Goal: Task Accomplishment & Management: Use online tool/utility

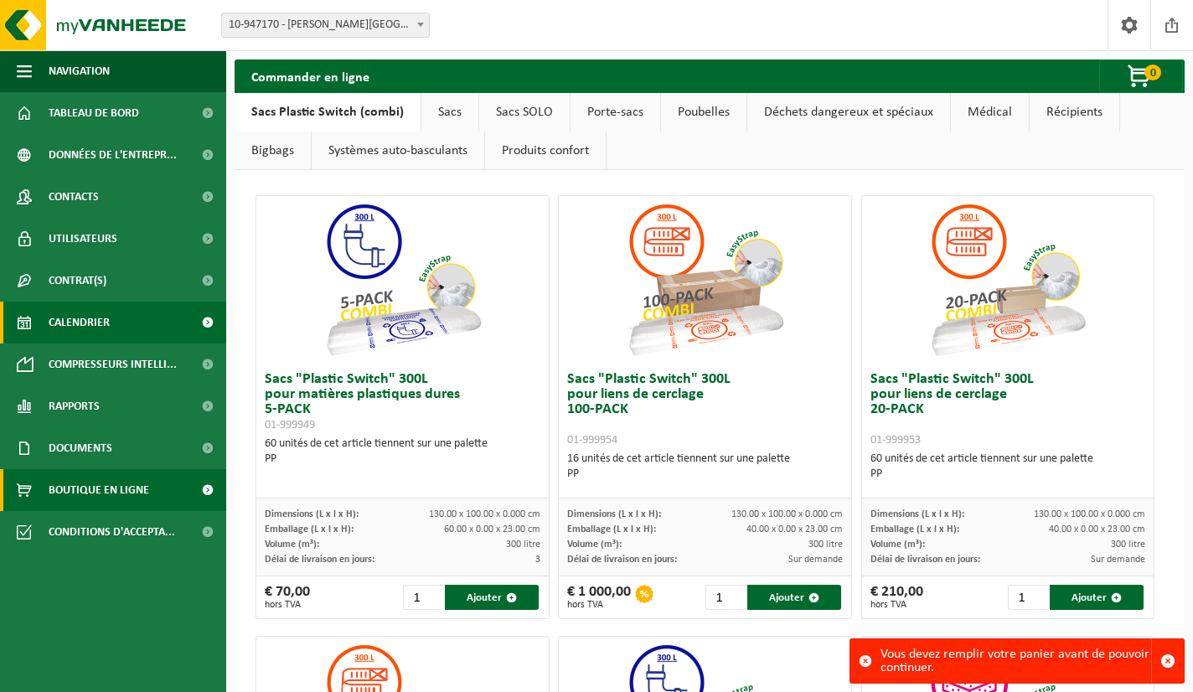
click at [103, 321] on span "Calendrier" at bounding box center [79, 323] width 61 height 42
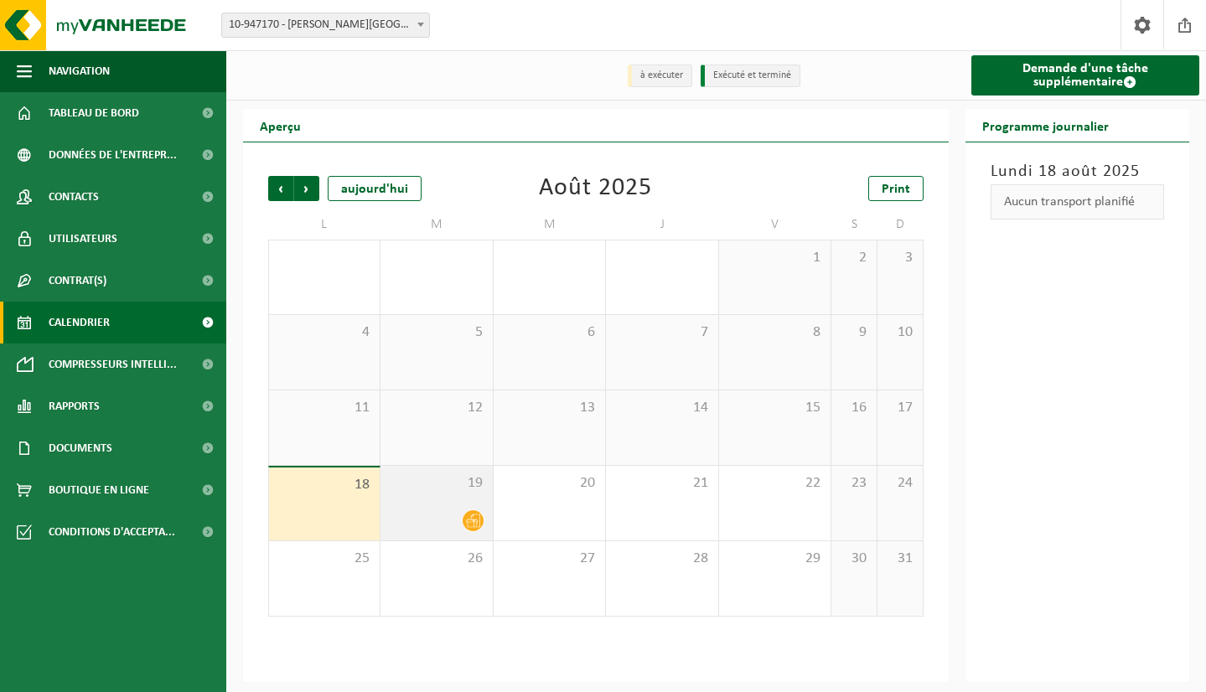
click at [475, 518] on icon at bounding box center [473, 521] width 14 height 14
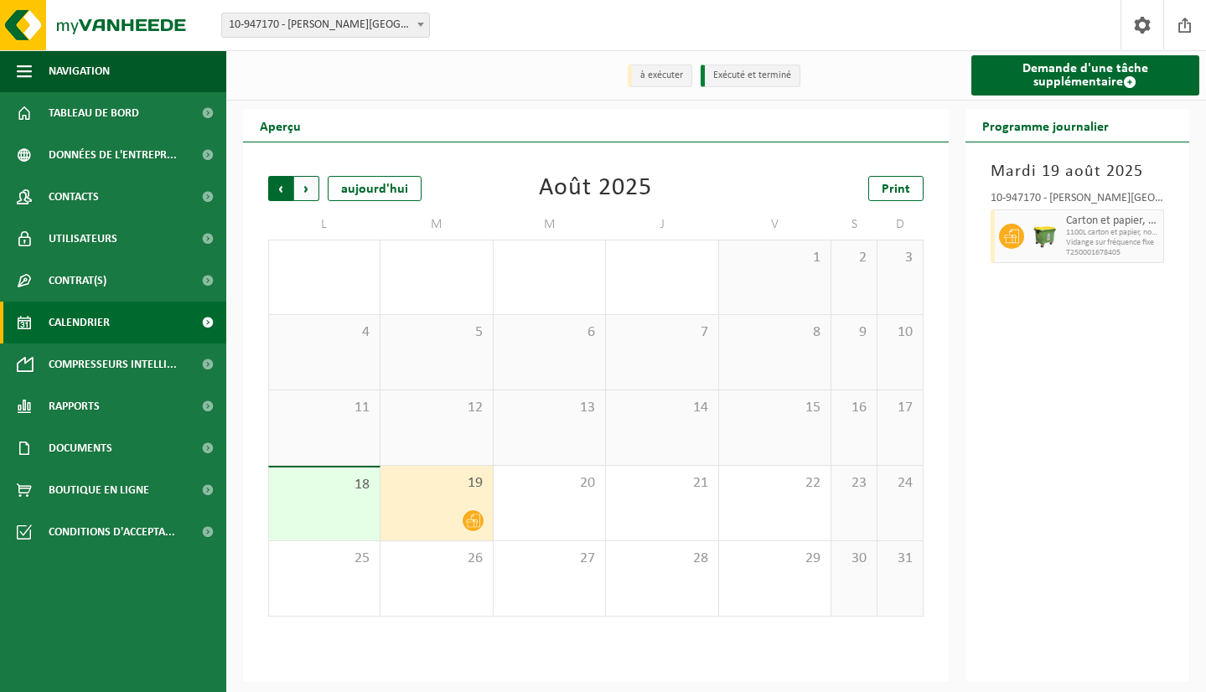
click at [298, 190] on span "Suivant" at bounding box center [306, 188] width 25 height 25
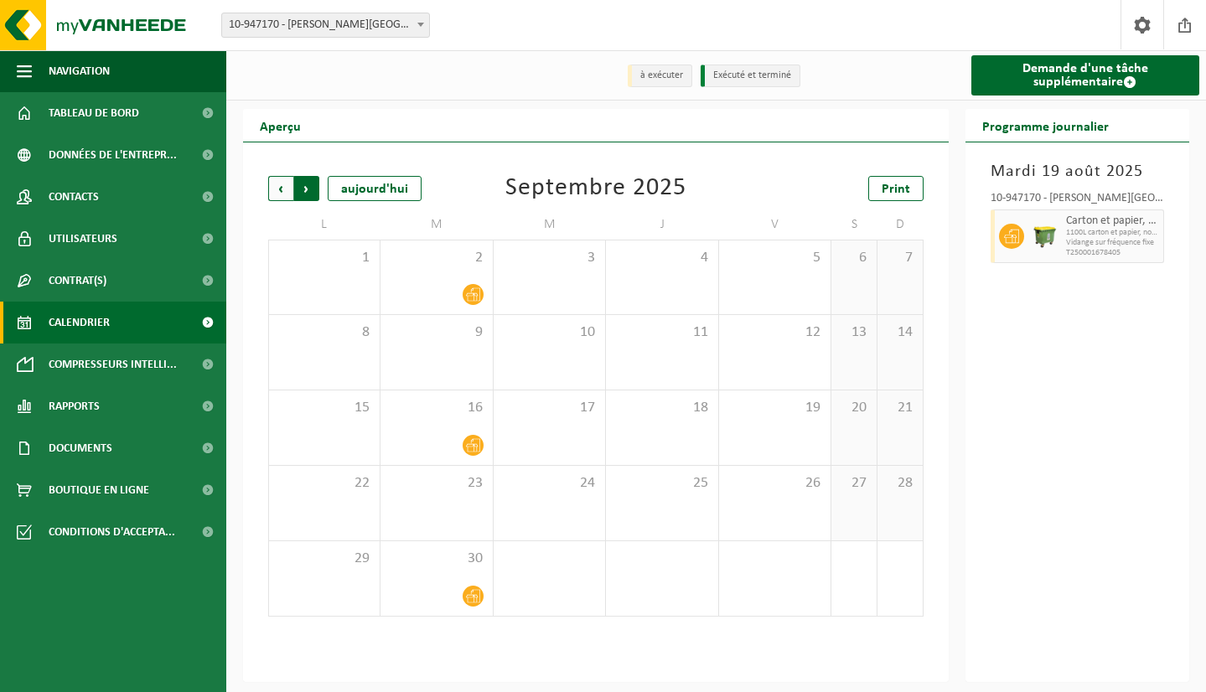
click at [281, 188] on span "Précédent" at bounding box center [280, 188] width 25 height 25
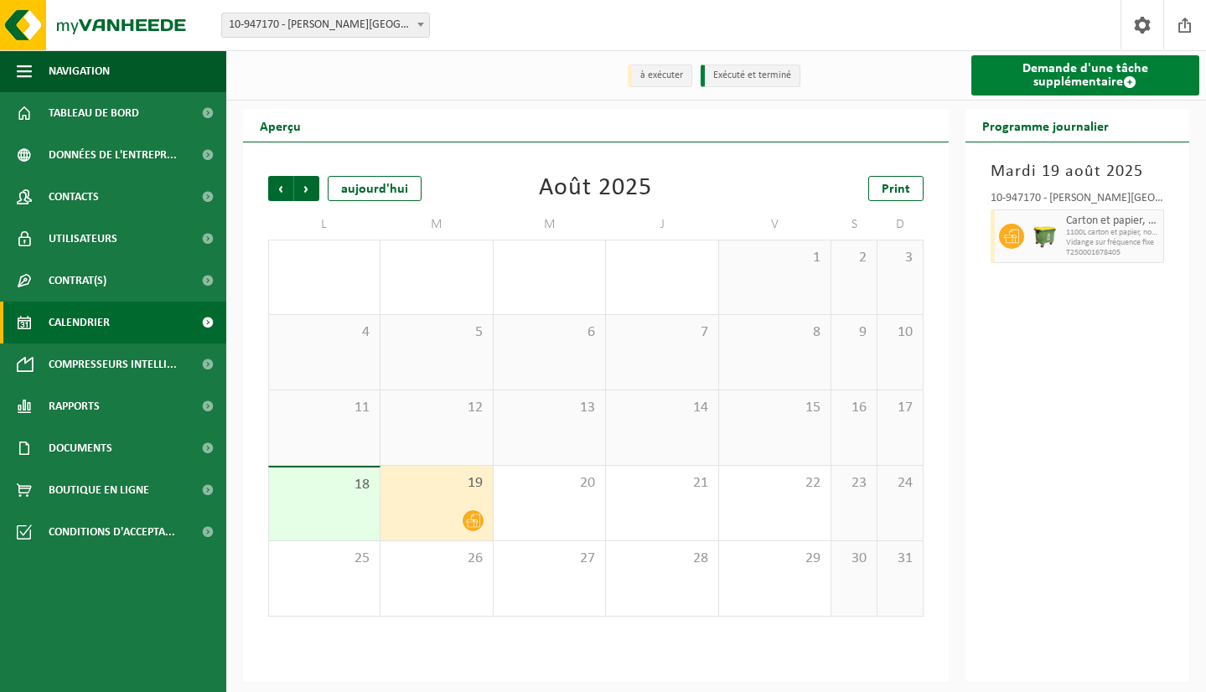
click at [1051, 65] on link "Demande d'une tâche supplémentaire" at bounding box center [1085, 75] width 228 height 40
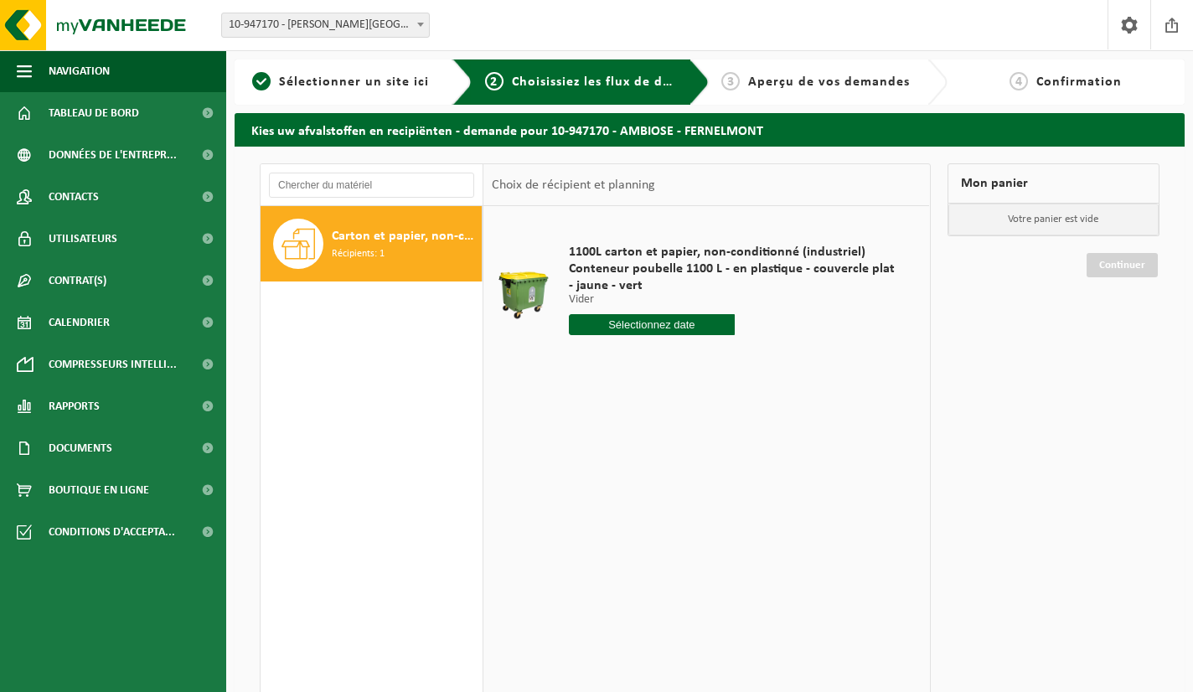
click at [418, 344] on div "Carton et papier, non-conditionné (industriel) Récipients: 1" at bounding box center [372, 458] width 223 height 504
click at [402, 274] on div "Carton et papier, non-conditionné (industriel) Récipients: 1" at bounding box center [372, 243] width 222 height 75
click at [697, 222] on td "1100L carton et papier, non-conditionné (industriel) Conteneur poubelle 1100 L …" at bounding box center [738, 294] width 365 height 158
click at [779, 277] on span "Conteneur poubelle 1100 L - en plastique - couvercle plat - jaune - vert" at bounding box center [734, 278] width 331 height 34
click at [793, 397] on div "1100L carton et papier, non-conditionné (industriel) Conteneur poubelle 1100 L …" at bounding box center [707, 457] width 446 height 503
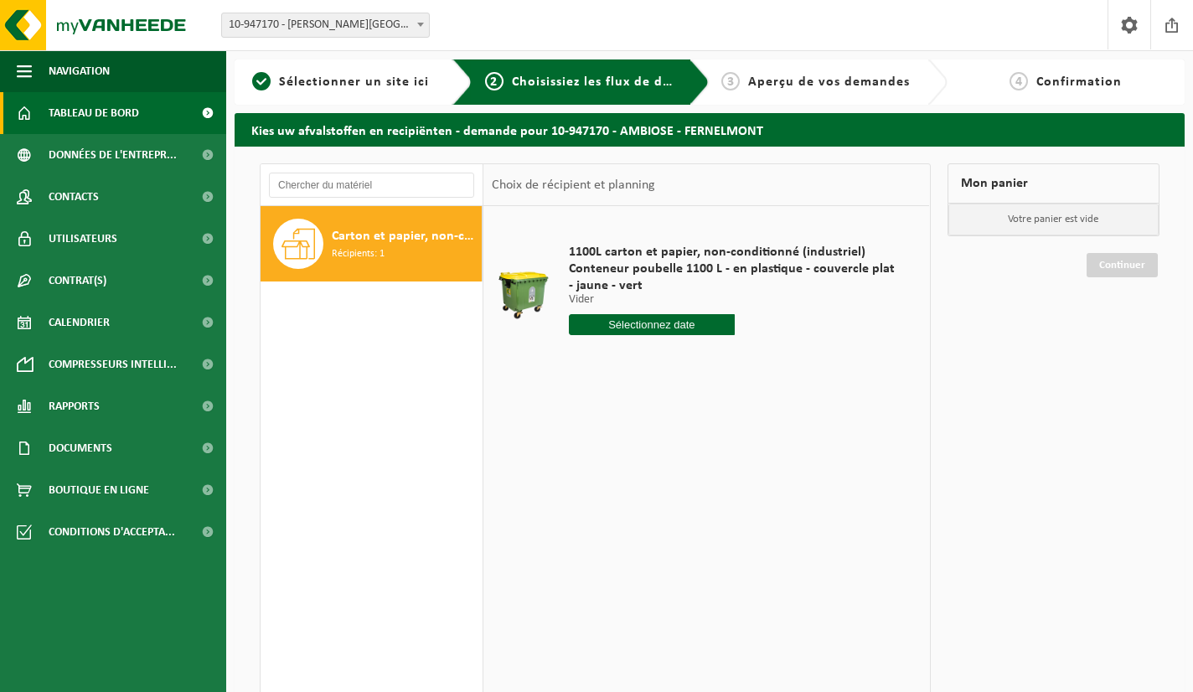
click at [132, 115] on span "Tableau de bord" at bounding box center [94, 113] width 91 height 42
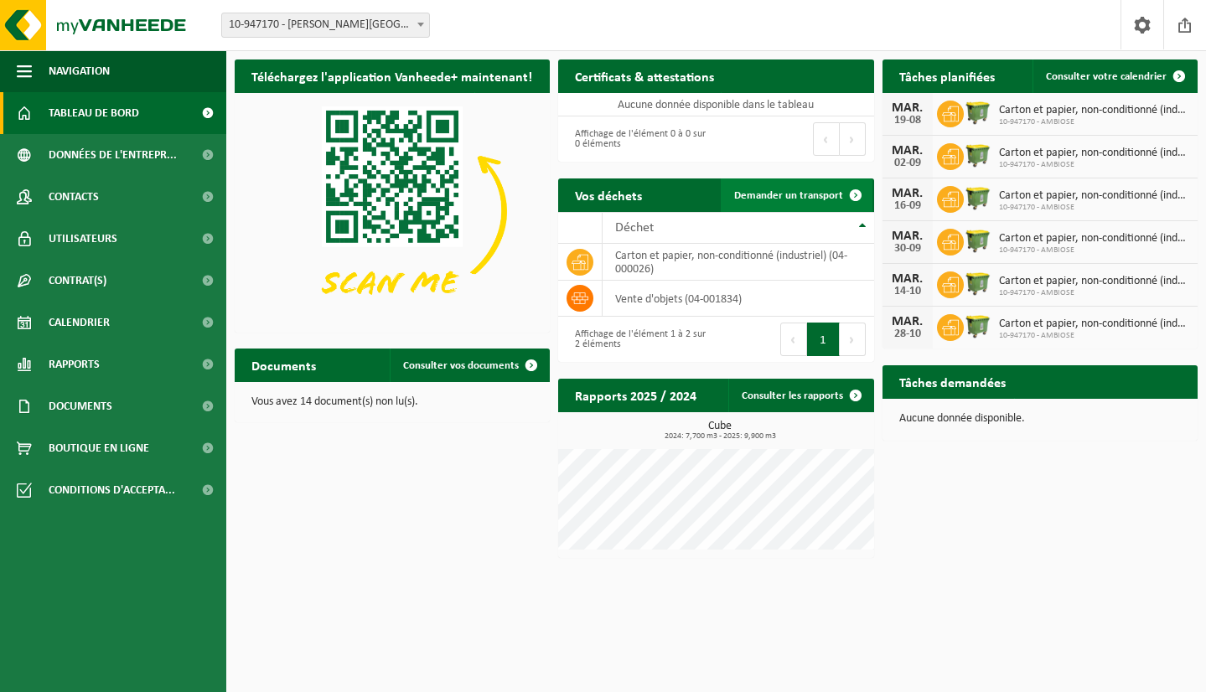
click at [835, 199] on span "Demander un transport" at bounding box center [788, 195] width 109 height 11
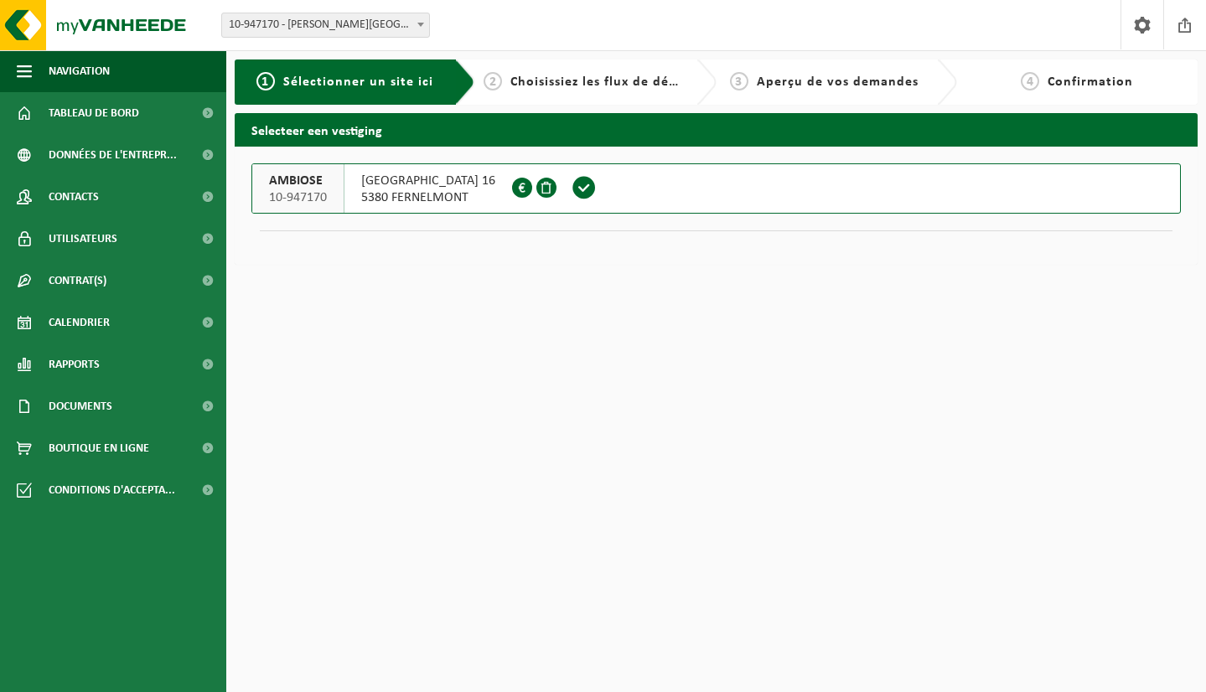
click at [597, 184] on span at bounding box center [584, 187] width 25 height 25
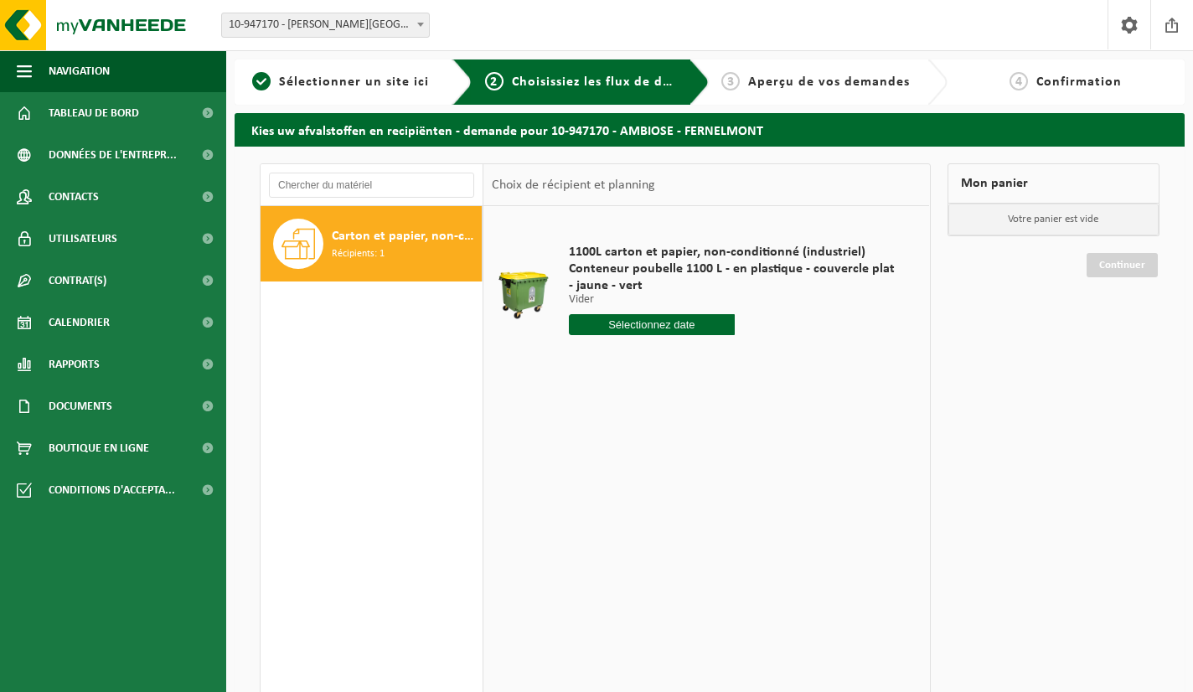
click at [836, 84] on span "Aperçu de vos demandes" at bounding box center [829, 81] width 162 height 13
